Goal: Check status: Check status

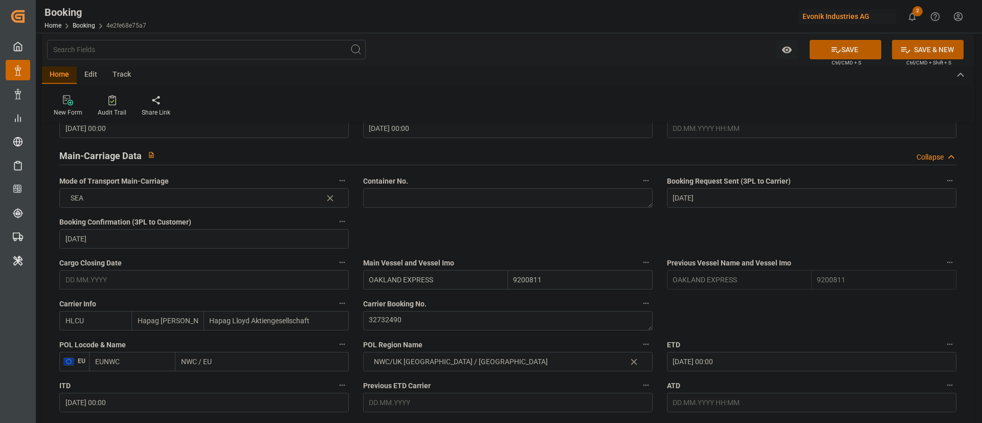
click at [438, 309] on label "Carrier Booking No." at bounding box center [508, 304] width 290 height 14
click at [640, 309] on button "Carrier Booking No." at bounding box center [646, 303] width 13 height 13
click at [402, 318] on div "Description Audits" at bounding box center [491, 211] width 982 height 423
click at [387, 322] on textarea "32732490" at bounding box center [508, 320] width 290 height 19
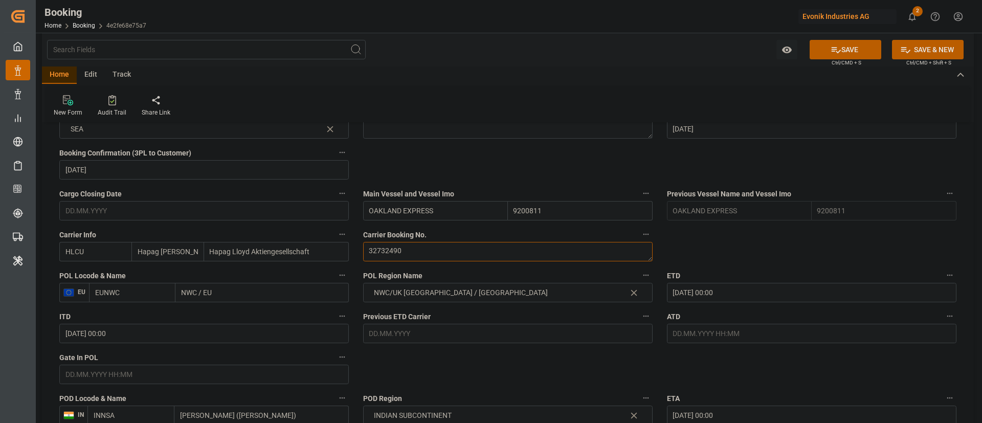
scroll to position [767, 0]
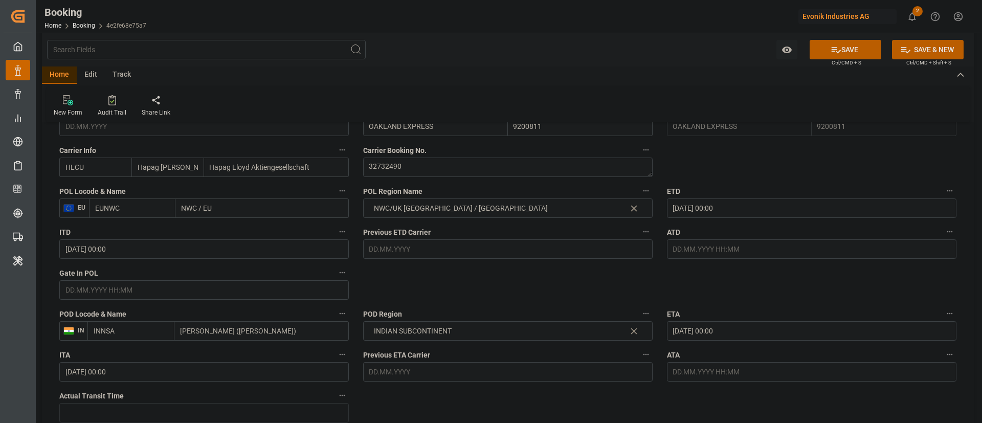
drag, startPoint x: 226, startPoint y: 206, endPoint x: 246, endPoint y: 218, distance: 23.7
click at [134, 220] on div "POL Locode & Name EU EUNWC NWC / [GEOGRAPHIC_DATA]" at bounding box center [204, 201] width 304 height 41
paste input "[GEOGRAPHIC_DATA]"
type input "[GEOGRAPHIC_DATA]"
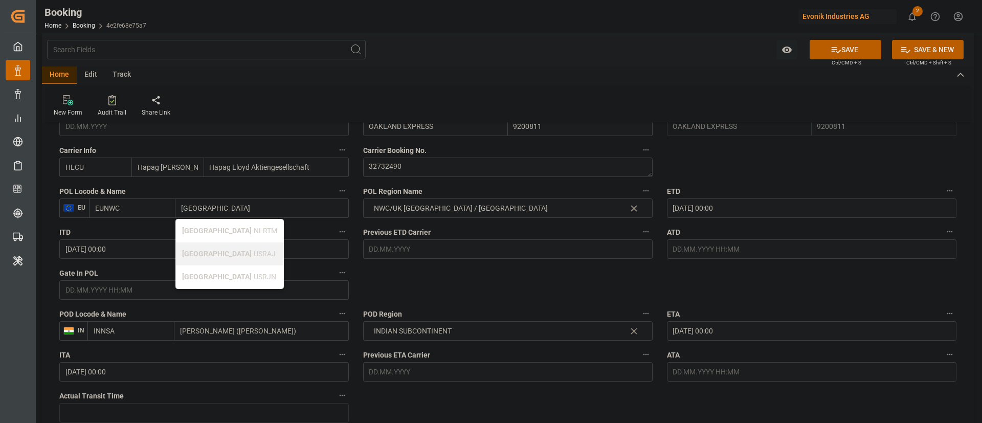
click at [232, 229] on span "[GEOGRAPHIC_DATA] - NLRTM" at bounding box center [229, 231] width 95 height 8
type input "NLRTM"
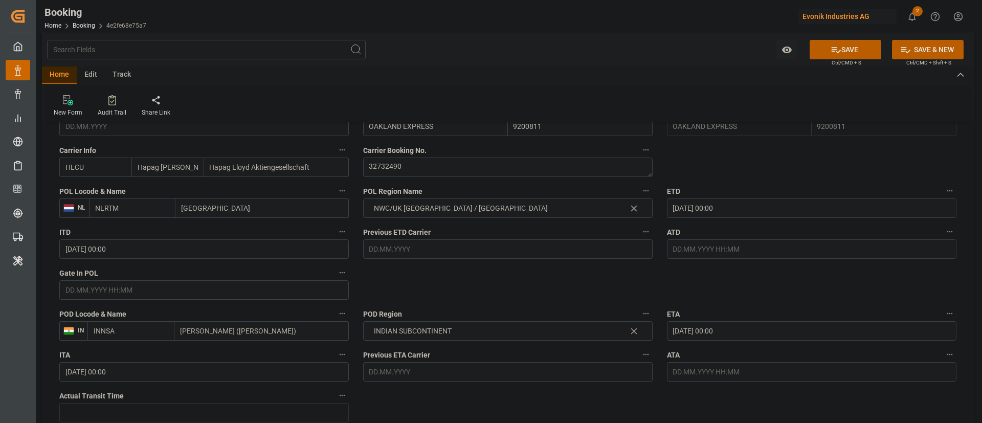
type input "[GEOGRAPHIC_DATA]"
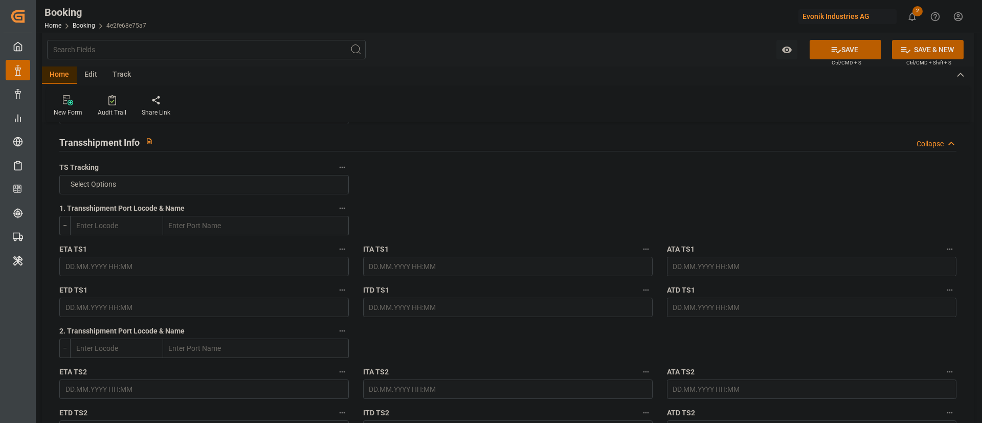
scroll to position [921, 0]
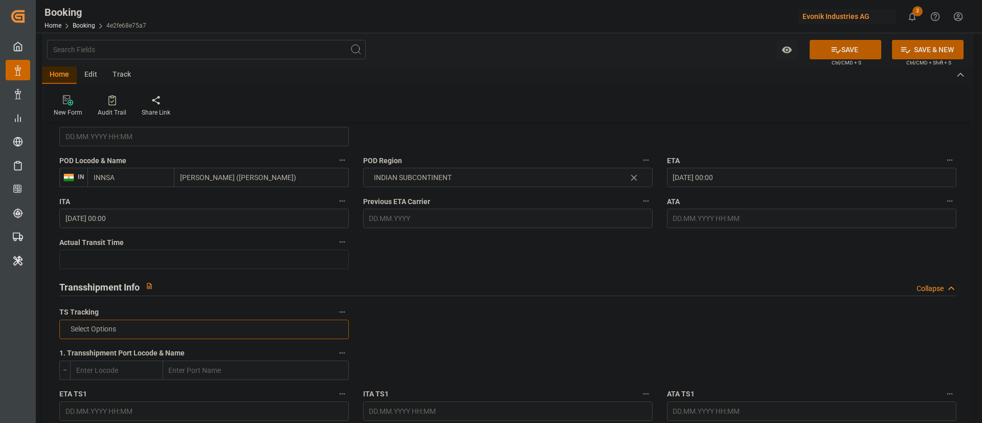
click at [113, 321] on button "Select Options" at bounding box center [204, 329] width 290 height 19
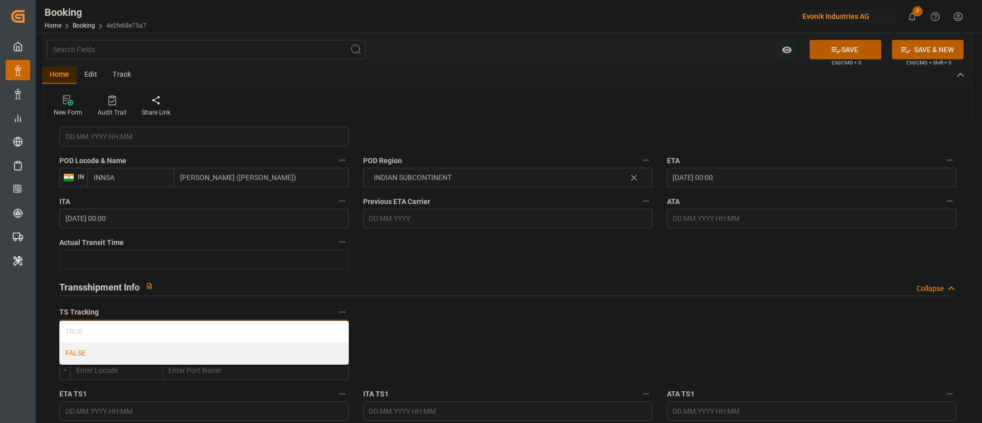
click at [97, 345] on div "FALSE" at bounding box center [204, 353] width 289 height 21
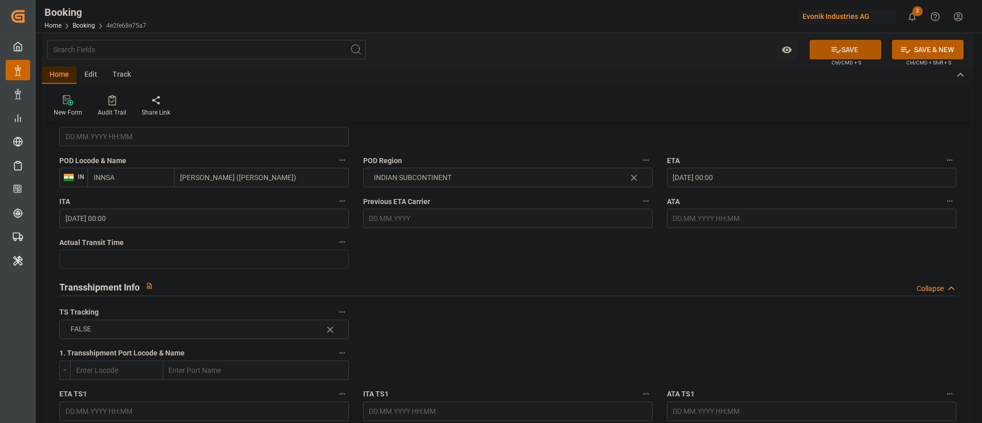
click at [866, 46] on button "SAVE" at bounding box center [846, 49] width 72 height 19
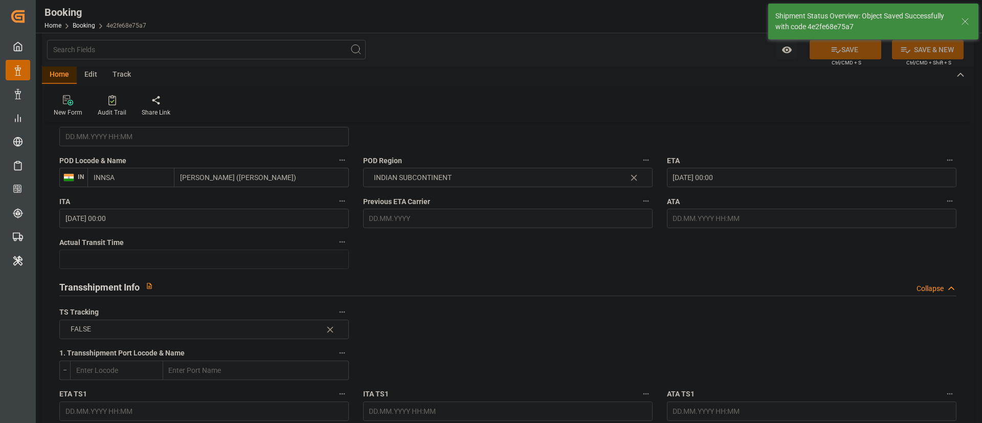
type input "[DATE] 08:32"
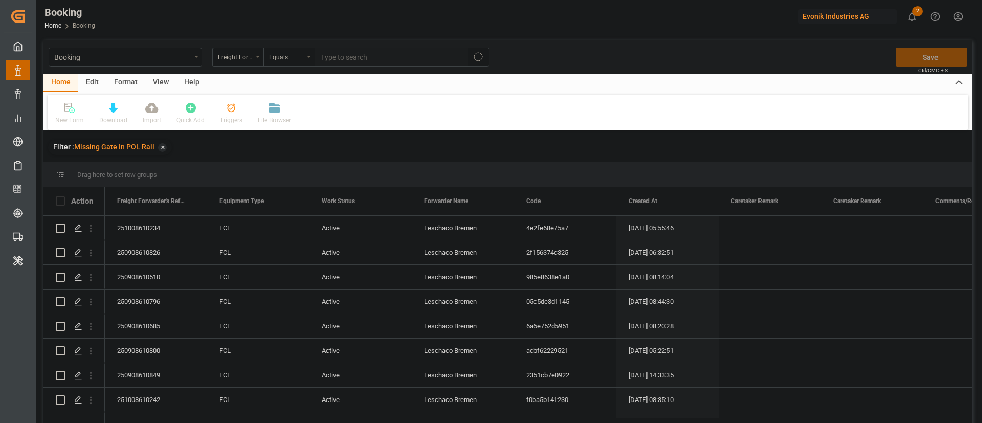
click at [150, 77] on div "View" at bounding box center [160, 82] width 31 height 17
click at [67, 108] on icon at bounding box center [65, 108] width 10 height 10
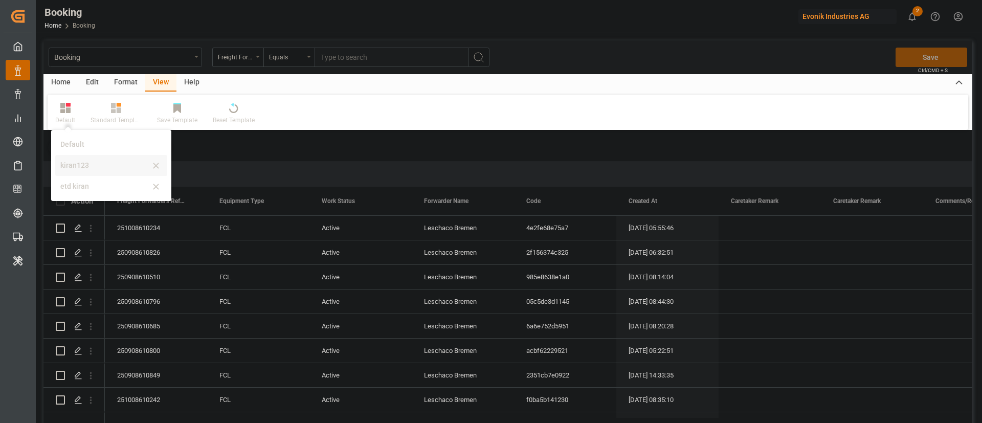
click at [69, 167] on div "kiran123" at bounding box center [105, 165] width 90 height 11
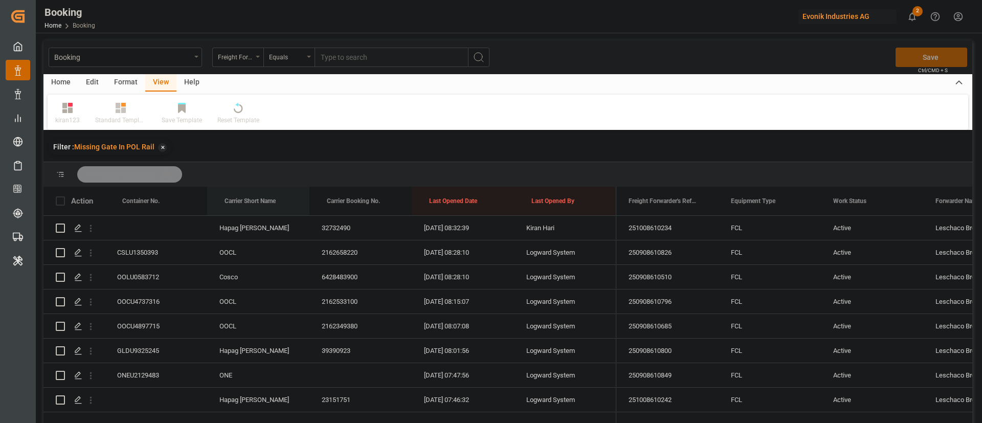
drag, startPoint x: 259, startPoint y: 188, endPoint x: 278, endPoint y: 174, distance: 23.0
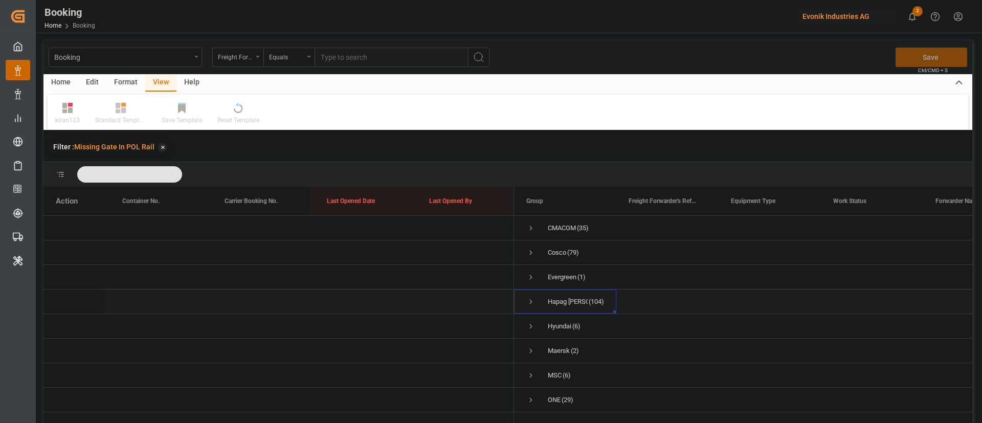
click at [536, 300] on span "Hapag Lloyd (104)" at bounding box center [565, 301] width 78 height 23
click at [528, 303] on span "Press SPACE to select this row." at bounding box center [530, 301] width 9 height 9
